Goal: Transaction & Acquisition: Purchase product/service

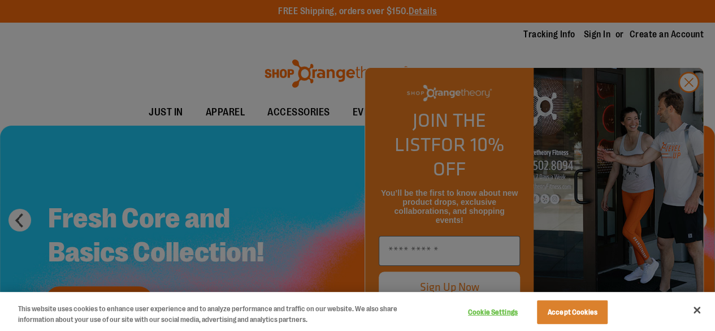
click at [689, 105] on div at bounding box center [357, 165] width 715 height 331
click at [575, 313] on button "Accept Cookies" at bounding box center [572, 312] width 71 height 24
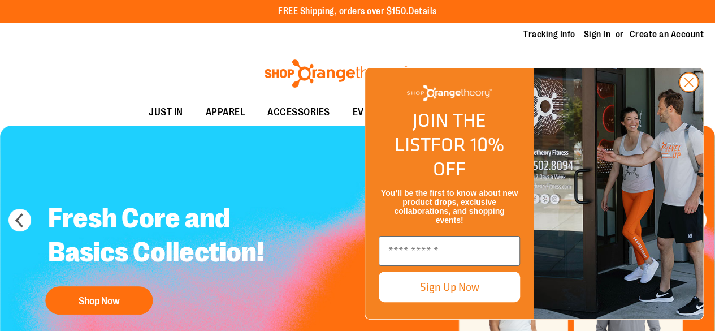
click at [688, 92] on circle "Close dialog" at bounding box center [689, 82] width 19 height 19
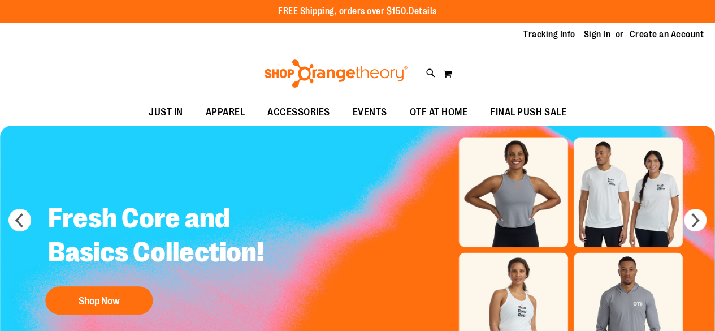
click at [711, 95] on div "Toggle Nav Search Popular Suggestions Advanced Search" at bounding box center [357, 74] width 715 height 52
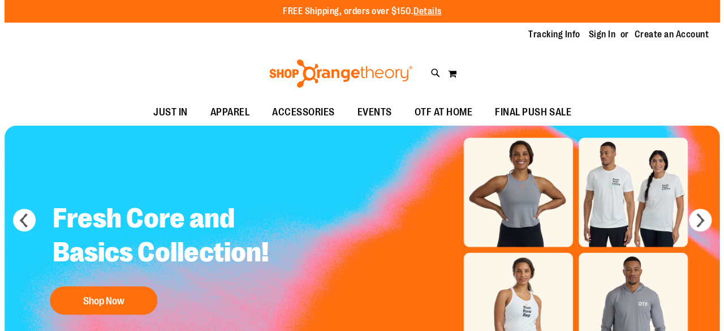
scroll to position [290, 0]
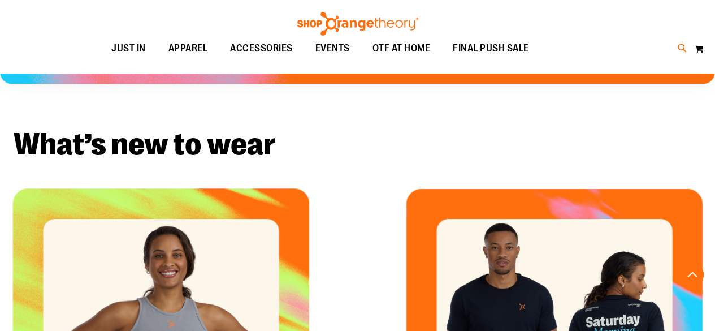
click at [681, 46] on icon at bounding box center [683, 48] width 10 height 13
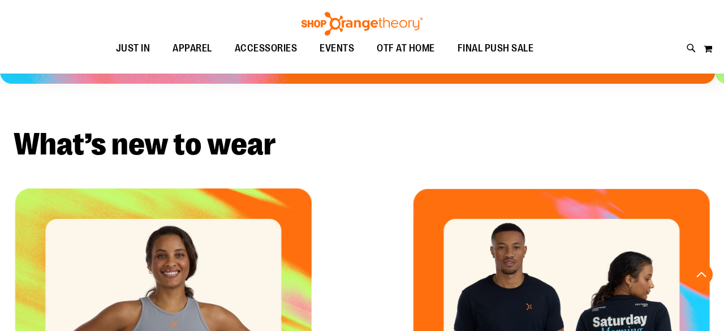
click at [268, 68] on input "Search" at bounding box center [362, 63] width 572 height 37
click at [109, 241] on img at bounding box center [103, 237] width 45 height 45
type input "*******"
